Goal: Download file/media

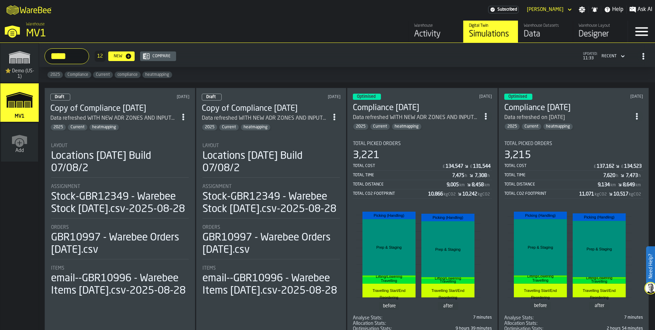
click at [381, 122] on div "Data refreshed WITH NEW ADR ZONES AND INPUTS [DATE]" at bounding box center [416, 117] width 127 height 8
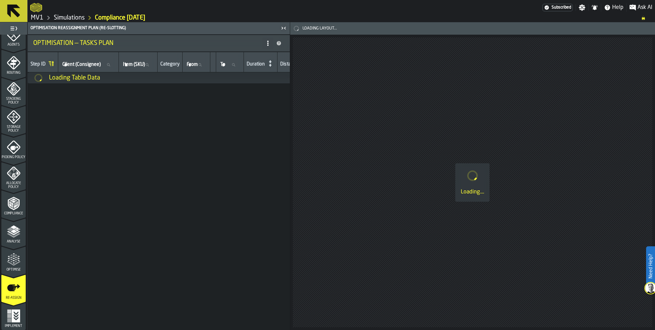
scroll to position [346, 0]
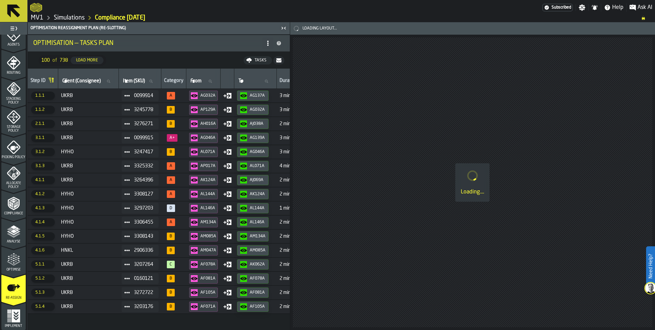
click at [10, 281] on icon "menu Re-assign" at bounding box center [14, 288] width 14 height 14
click at [255, 63] on div "Tasks" at bounding box center [260, 60] width 17 height 5
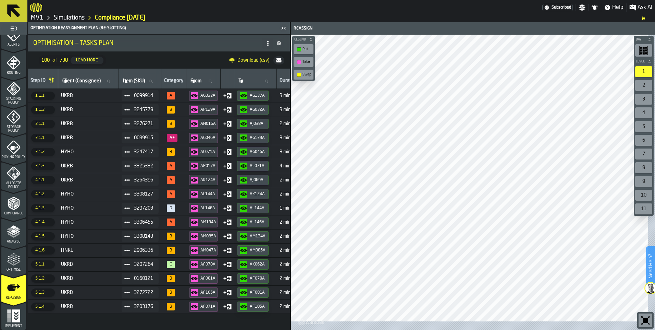
click at [242, 63] on span "Download (csv)" at bounding box center [253, 60] width 32 height 5
click at [18, 33] on icon "button-toggle-Toggle Full Menu" at bounding box center [14, 28] width 8 height 8
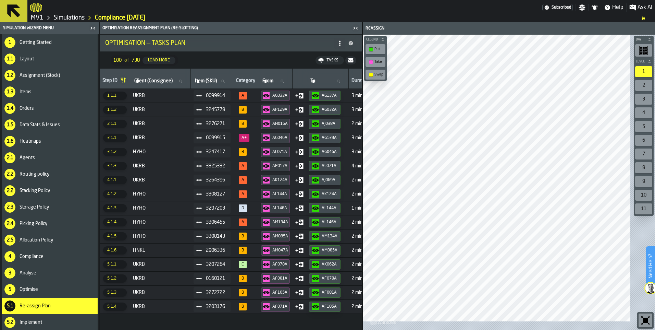
click at [16, 19] on icon at bounding box center [13, 11] width 16 height 16
